Goal: Transaction & Acquisition: Purchase product/service

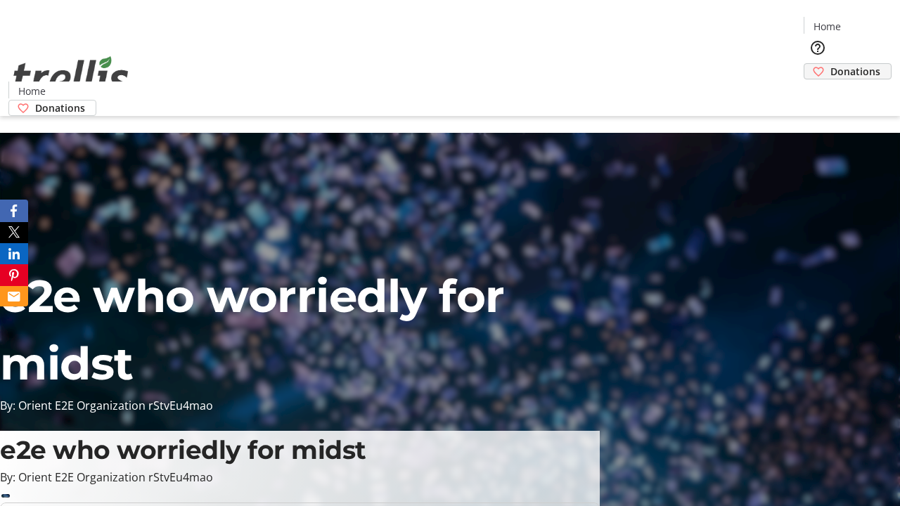
click at [830, 64] on span "Donations" at bounding box center [855, 71] width 50 height 15
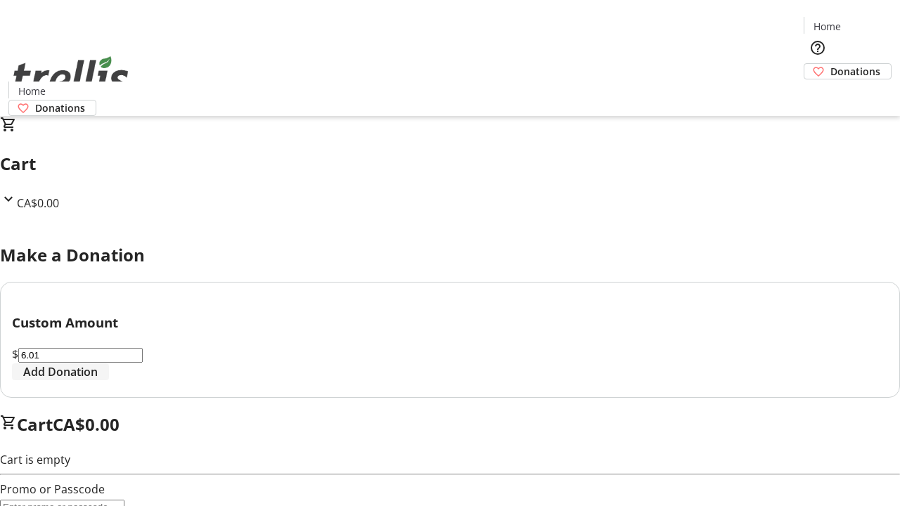
type input "6.01"
click at [98, 380] on span "Add Donation" at bounding box center [60, 372] width 75 height 17
